Goal: Information Seeking & Learning: Understand process/instructions

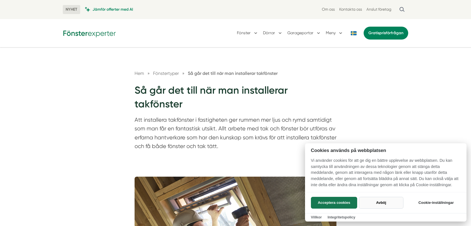
click at [382, 201] on button "Avböj" at bounding box center [381, 203] width 45 height 12
checkbox input "false"
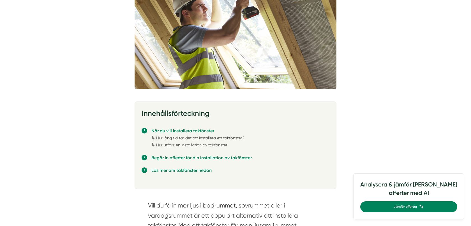
scroll to position [226, 0]
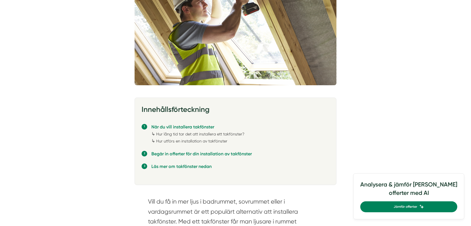
click at [188, 141] on link "Hur utförs en installation av takfönster" at bounding box center [191, 141] width 71 height 4
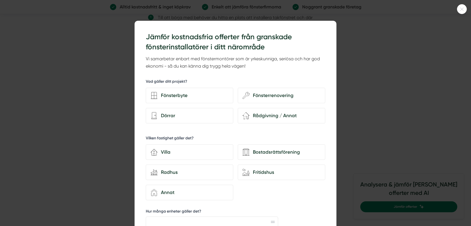
click at [462, 8] on icon at bounding box center [461, 9] width 9 height 3
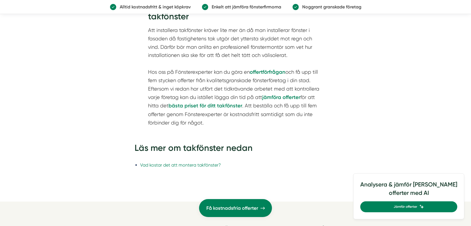
scroll to position [974, 0]
